Goal: Find specific page/section: Find specific page/section

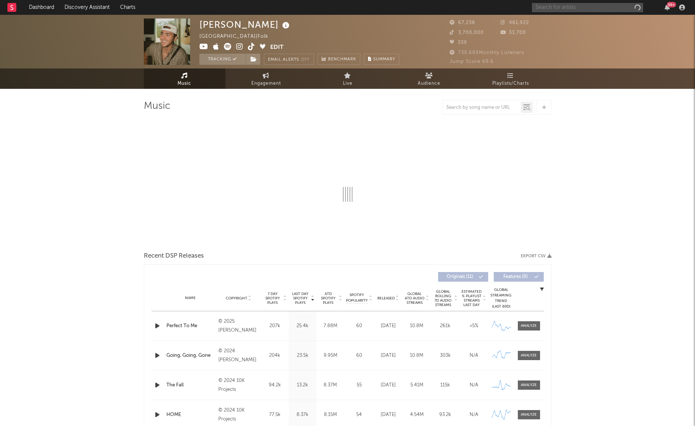
select select "6m"
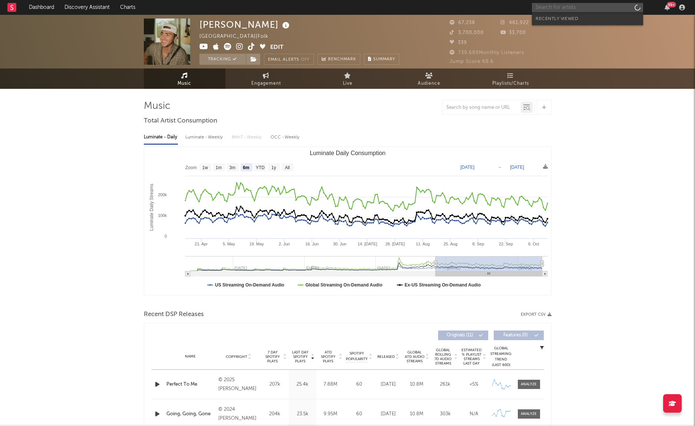
click at [561, 11] on input "text" at bounding box center [587, 7] width 111 height 9
type input "g"
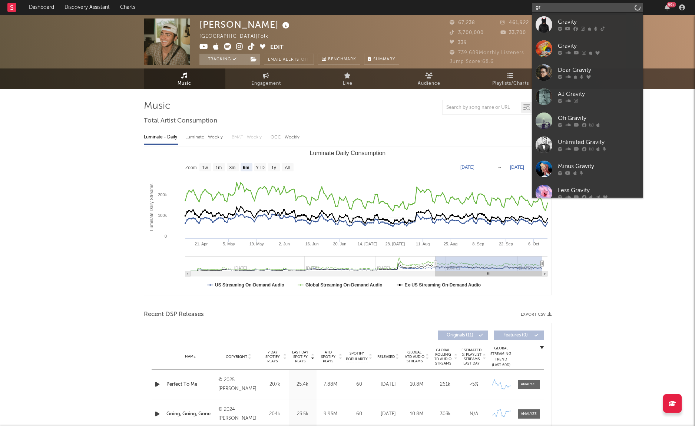
type input "g"
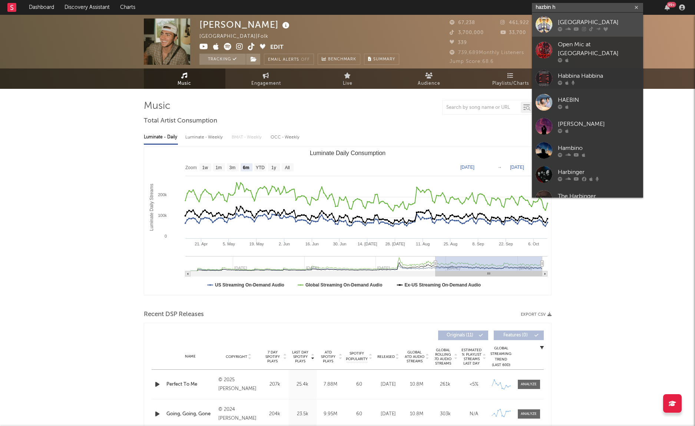
type input "hazbin h"
click at [610, 20] on div "[GEOGRAPHIC_DATA]" at bounding box center [599, 22] width 82 height 9
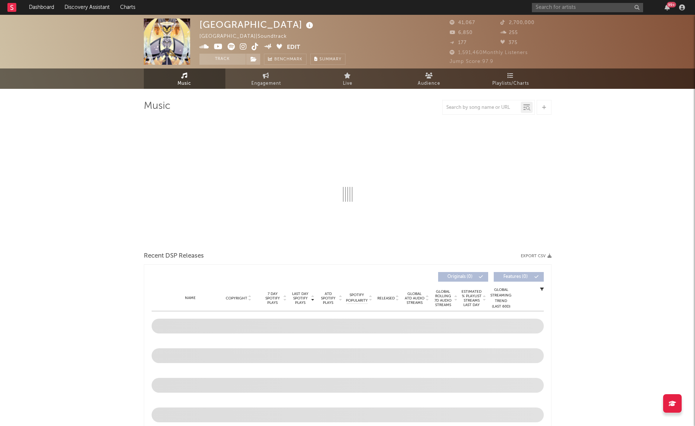
select select "1w"
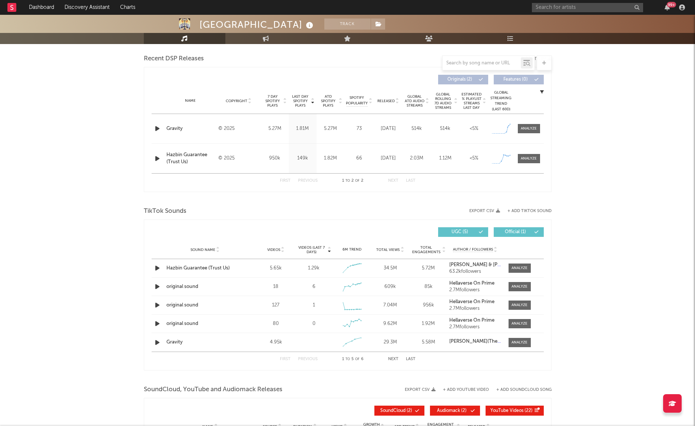
scroll to position [380, 0]
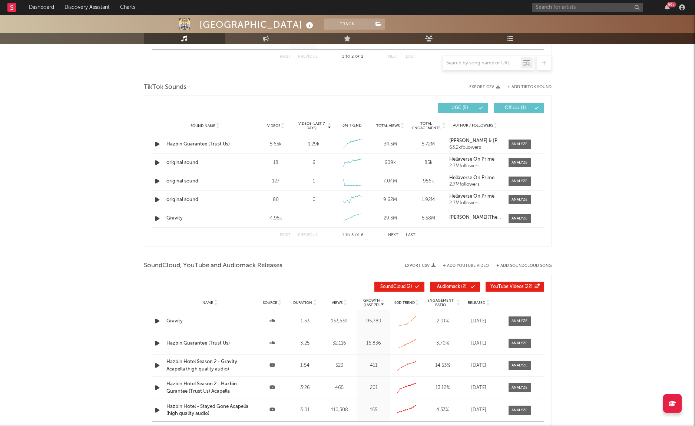
click at [411, 235] on button "Last" at bounding box center [411, 235] width 10 height 4
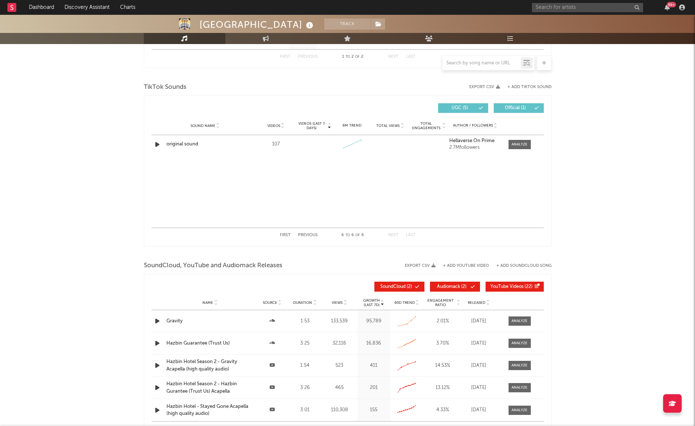
click at [310, 231] on div "First Previous 6 to 6 of 6 Next Last" at bounding box center [348, 235] width 136 height 14
click at [310, 235] on button "Previous" at bounding box center [308, 235] width 20 height 4
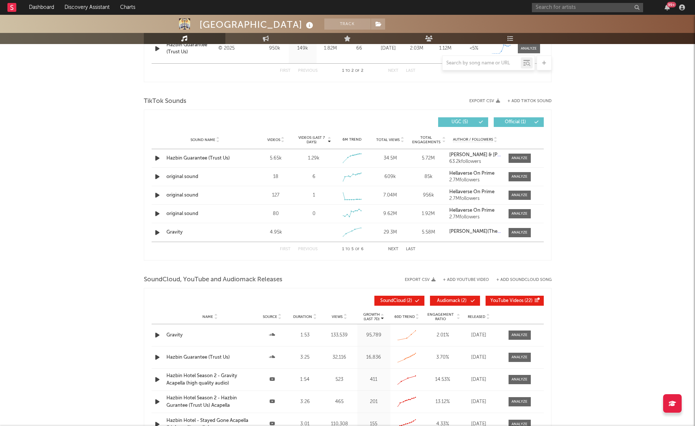
scroll to position [367, 0]
